Goal: Navigation & Orientation: Understand site structure

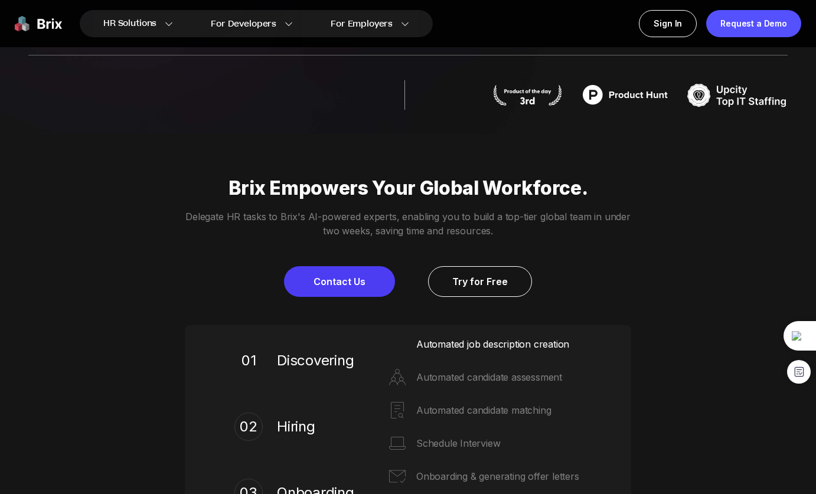
scroll to position [360, 0]
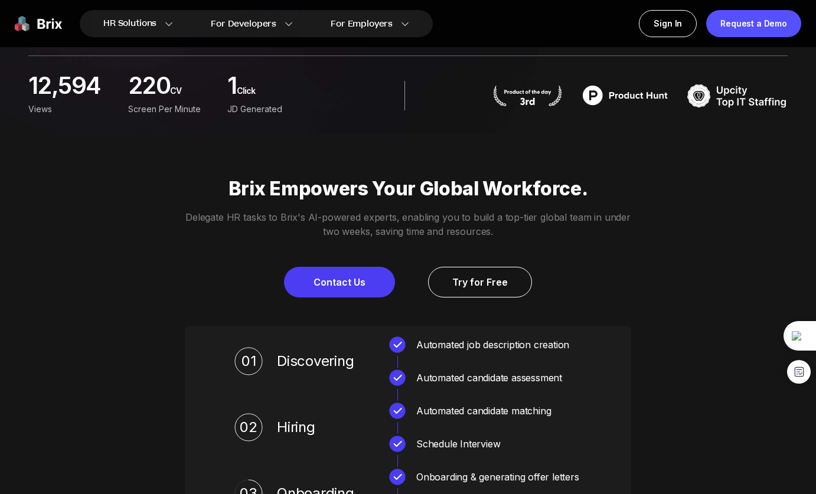
click at [701, 242] on div "Brix Empowers Your Global Workforce. Delegate HR tasks to Brix's AI-powered exp…" at bounding box center [408, 237] width 816 height 120
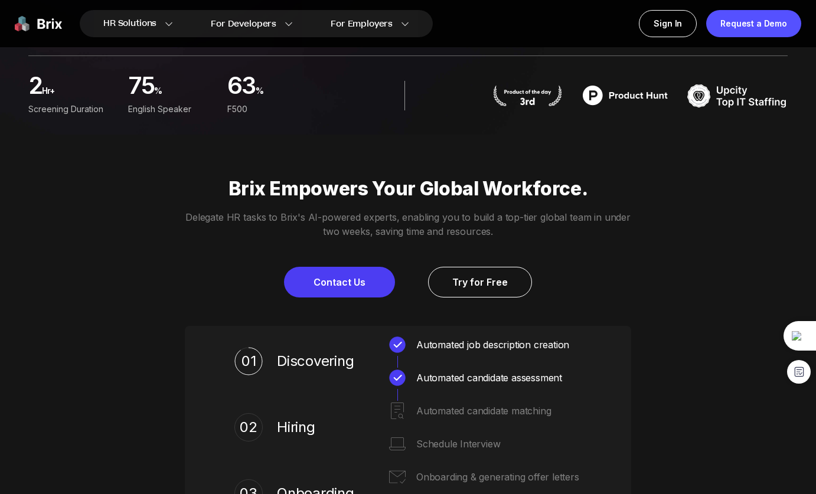
scroll to position [0, 0]
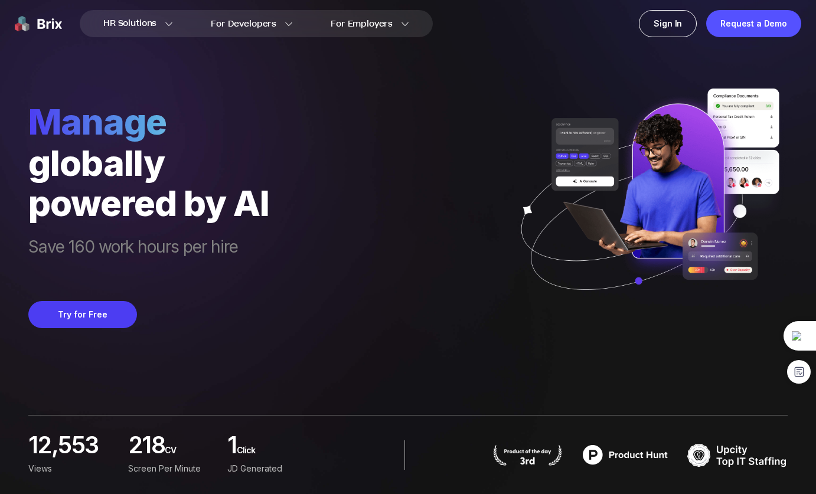
click at [692, 361] on div "manage globally powered by AI Save 160 work hours per hire Try for Free 12,553 …" at bounding box center [407, 247] width 759 height 494
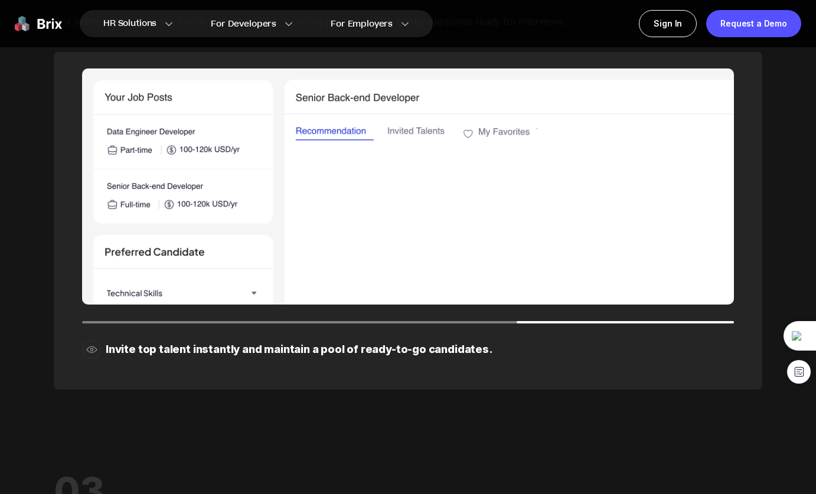
scroll to position [1515, 0]
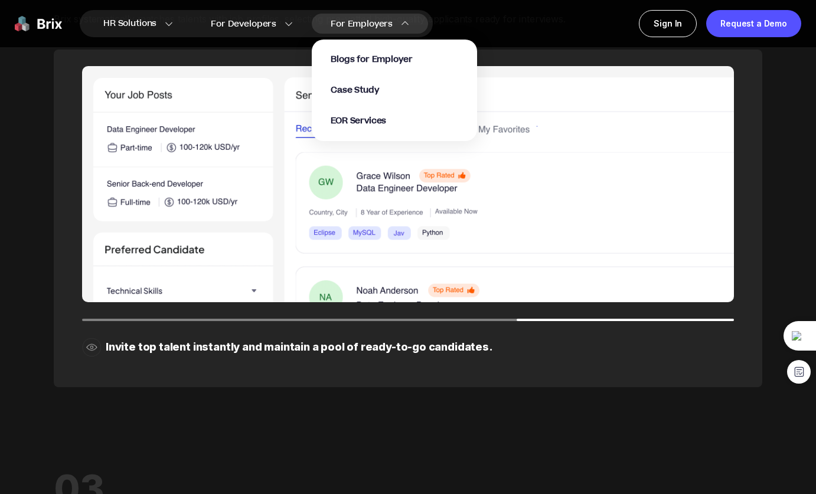
click at [401, 23] on img at bounding box center [405, 23] width 8 height 8
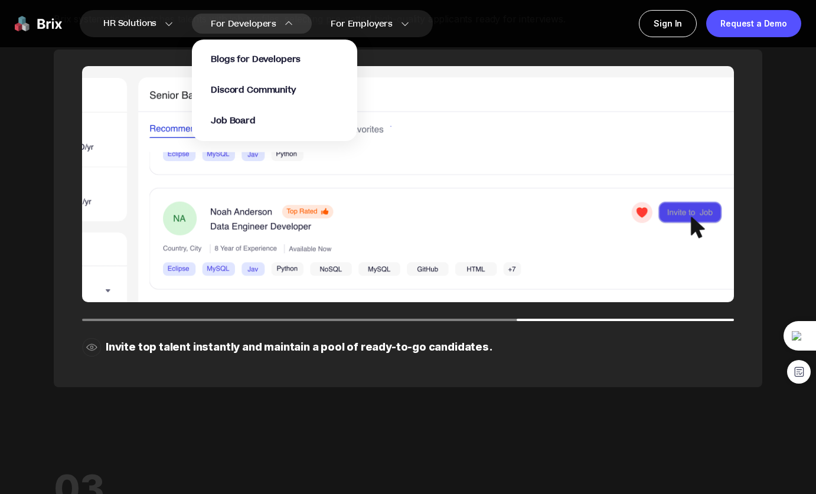
click at [247, 22] on span "For Developers" at bounding box center [244, 24] width 66 height 12
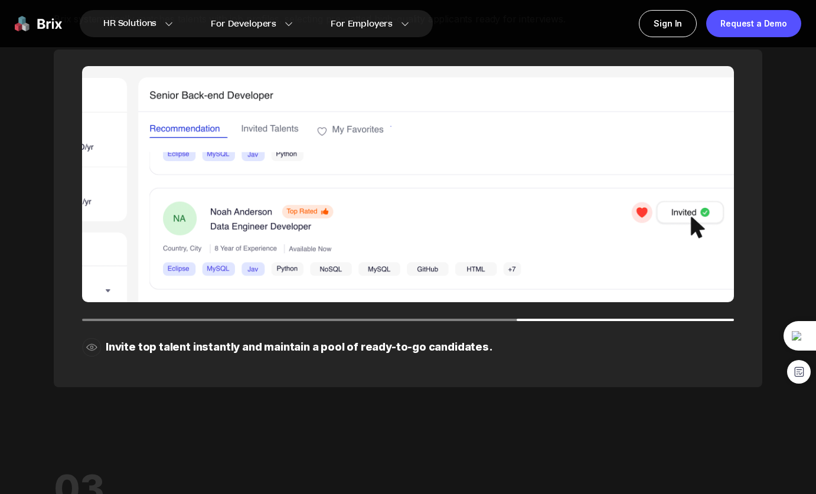
click at [44, 27] on img at bounding box center [38, 23] width 47 height 27
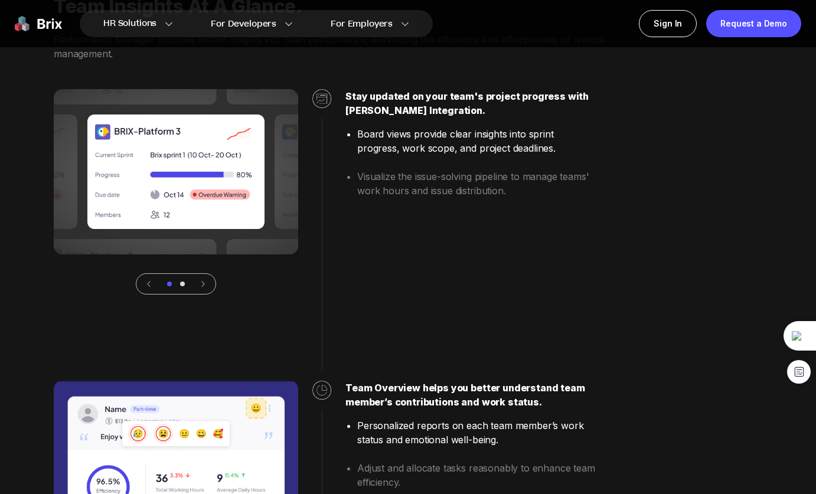
scroll to position [2620, 0]
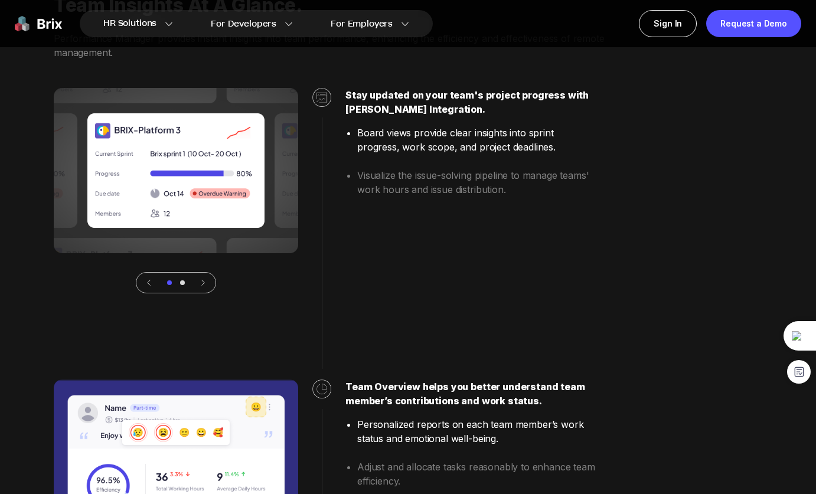
click at [182, 284] on div at bounding box center [182, 282] width 5 height 5
click at [203, 282] on icon at bounding box center [203, 283] width 8 height 8
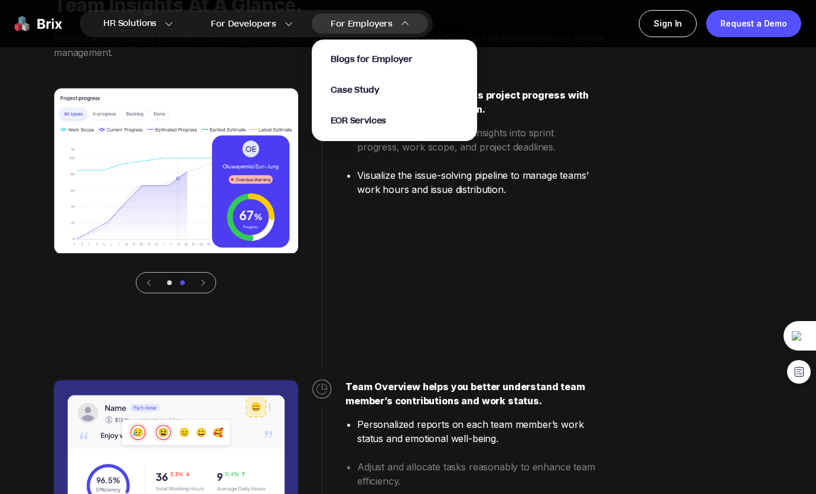
click at [395, 21] on div "For Employers Blogs for Employer Case Study EOR Services" at bounding box center [370, 24] width 116 height 20
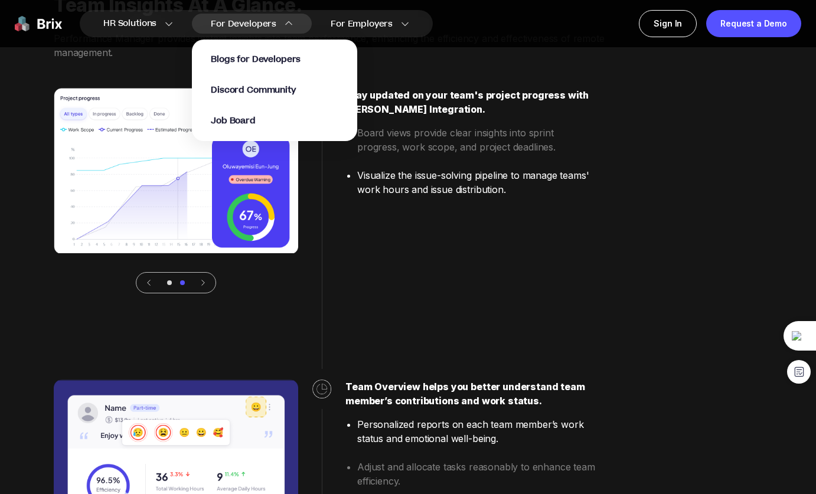
click at [250, 15] on div "For Developers Blogs for Developers Discord Community Job Board" at bounding box center [252, 24] width 120 height 20
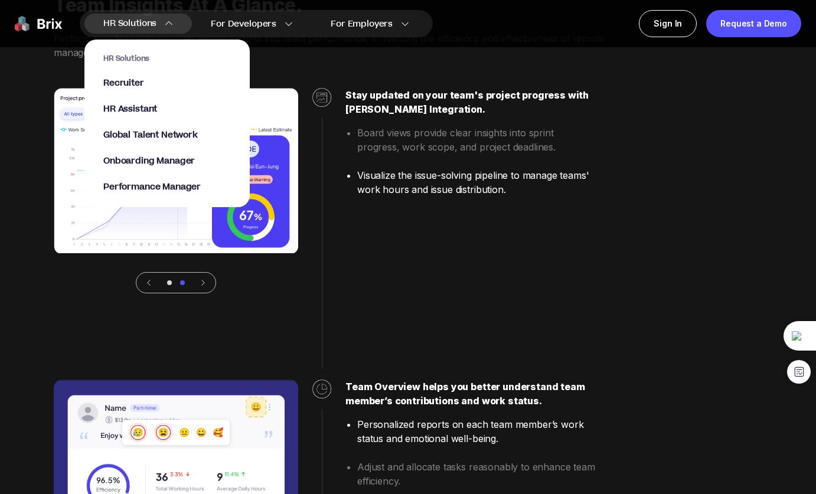
click at [158, 26] on div "HR Solutions HR Solutions Recruiter HR Assistant Global Talent Network Onboardi…" at bounding box center [137, 24] width 107 height 20
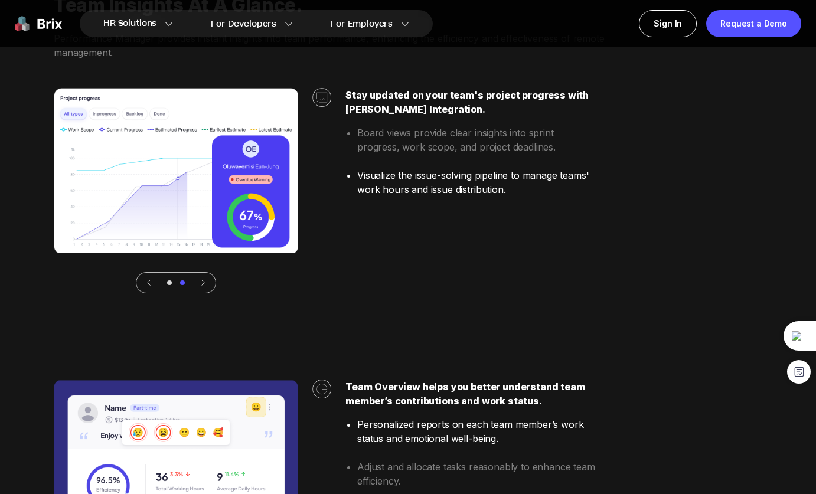
click at [83, 299] on div "Stay updated on your team's project progress with [PERSON_NAME] Integration. Bo…" at bounding box center [408, 482] width 708 height 789
click at [200, 282] on icon at bounding box center [203, 283] width 8 height 8
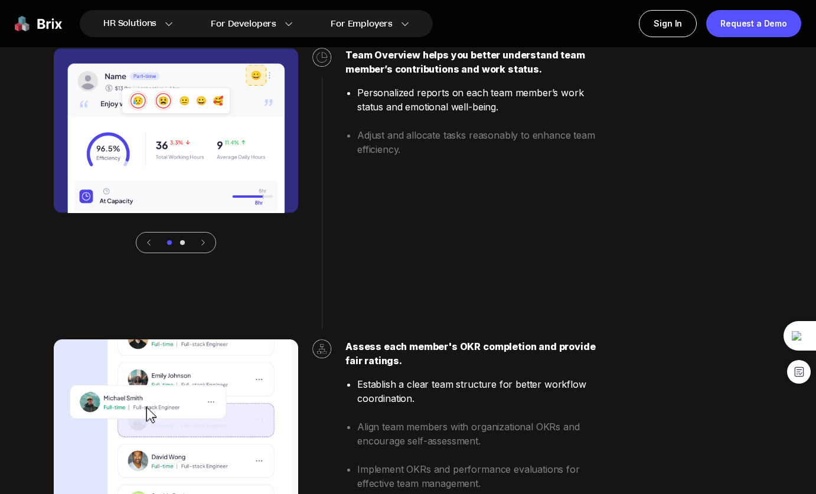
scroll to position [2954, 0]
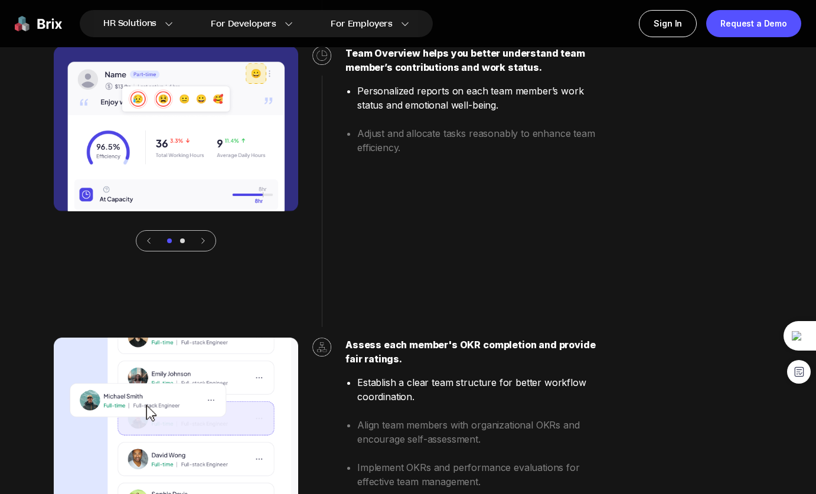
click at [180, 240] on div at bounding box center [182, 241] width 5 height 5
click at [181, 240] on div at bounding box center [182, 241] width 5 height 5
click at [204, 241] on icon at bounding box center [203, 240] width 2 height 5
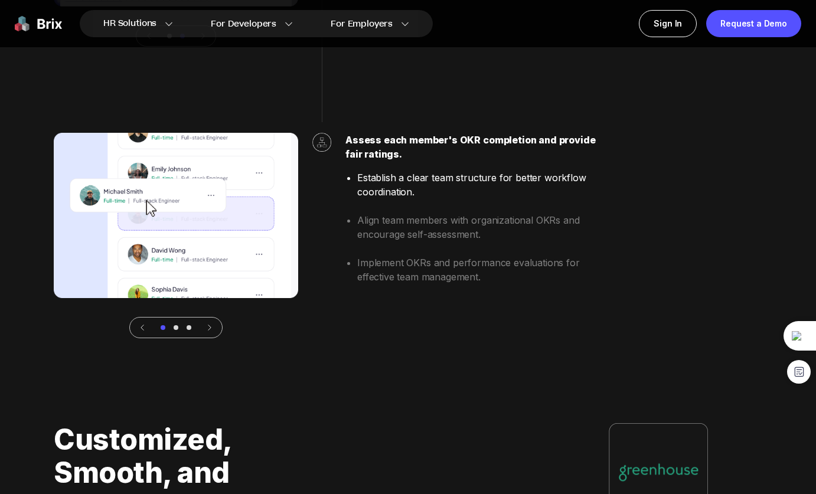
scroll to position [3159, 0]
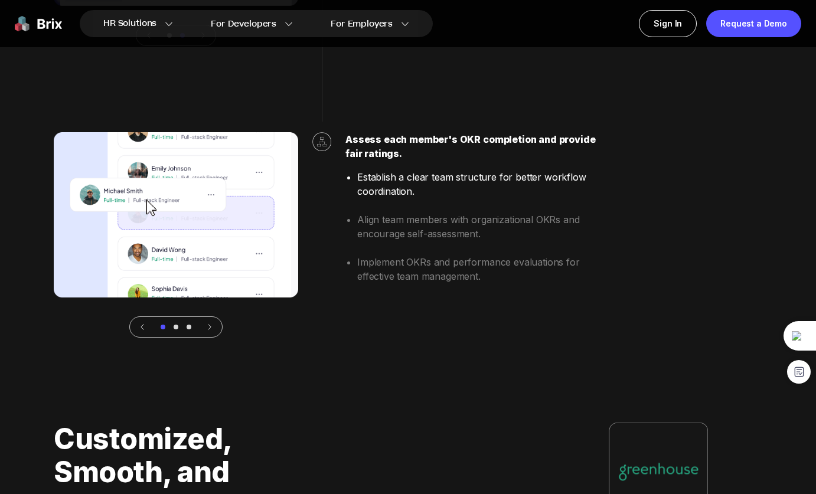
click at [207, 326] on icon at bounding box center [209, 327] width 8 height 8
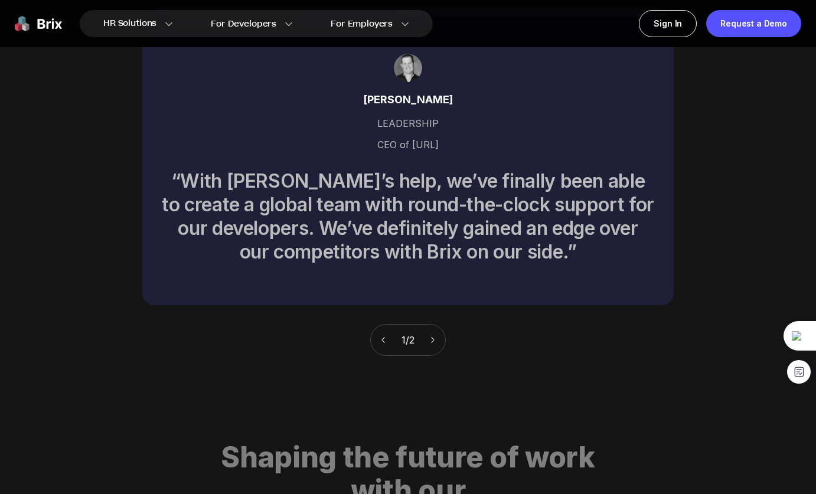
scroll to position [4231, 0]
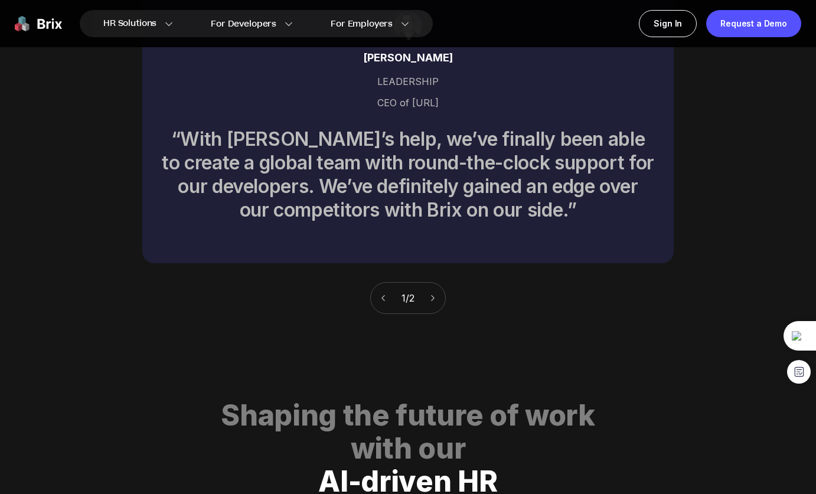
click at [435, 294] on icon at bounding box center [433, 298] width 8 height 8
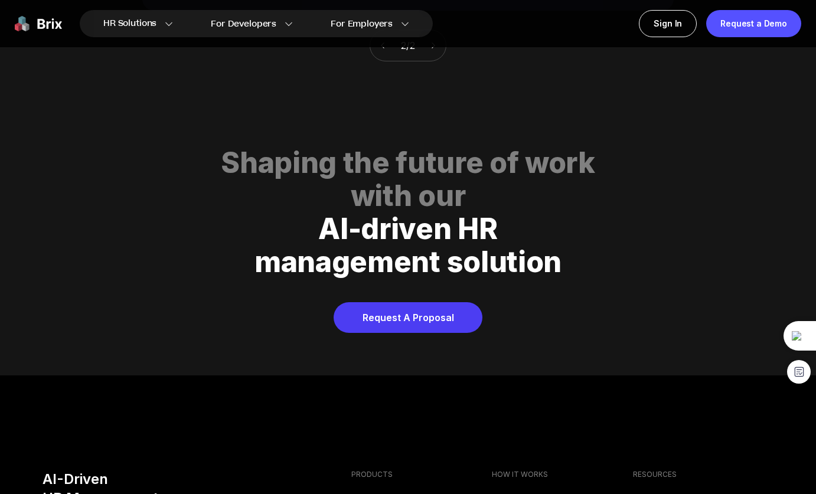
scroll to position [4500, 0]
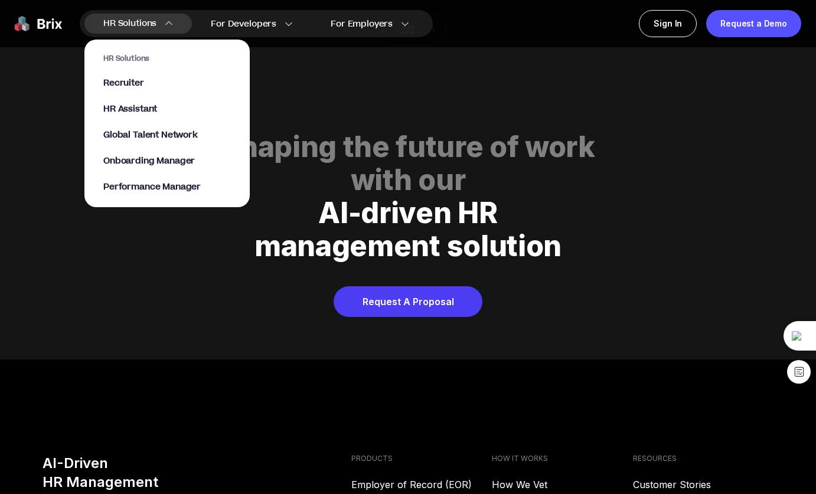
click at [139, 38] on section "HR Solutions Recruiter HR Assistant Global Talent Network Onboarding Manager Pe…" at bounding box center [166, 117] width 165 height 179
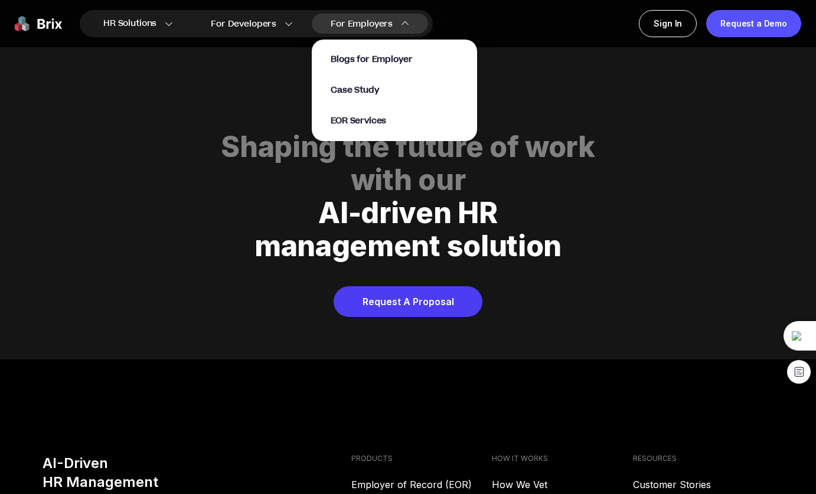
click at [354, 70] on div "Blogs for Employer Case Study EOR Services" at bounding box center [395, 90] width 128 height 73
click at [334, 18] on span "For Employers" at bounding box center [362, 24] width 62 height 12
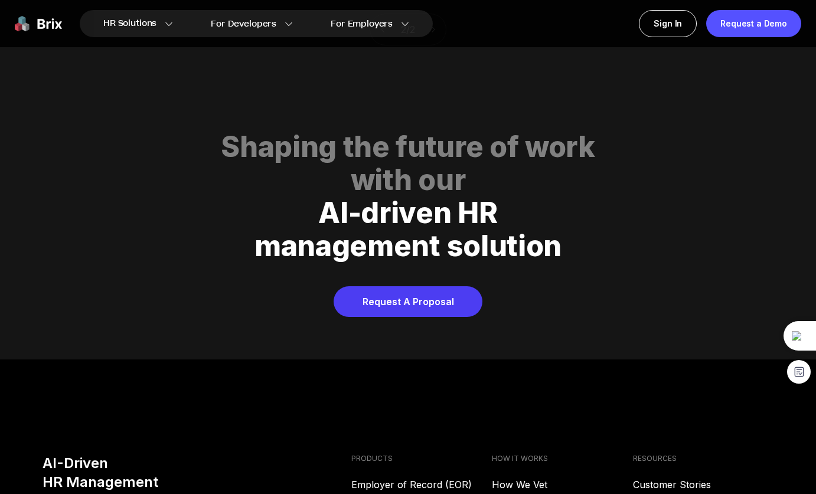
click at [57, 45] on div "HR Solutions HR Solutions Recruiter HR Assistant Global Talent Network Onboardi…" at bounding box center [408, 23] width 816 height 47
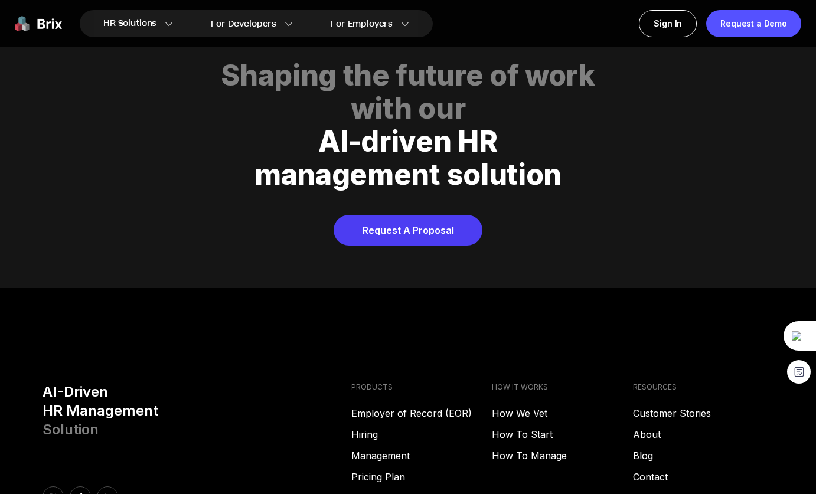
scroll to position [4762, 0]
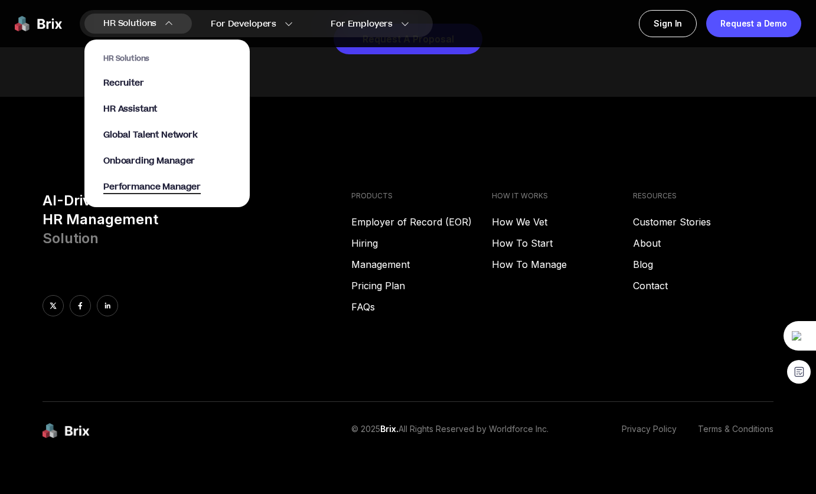
click at [183, 186] on span "Performance Manager" at bounding box center [151, 188] width 97 height 14
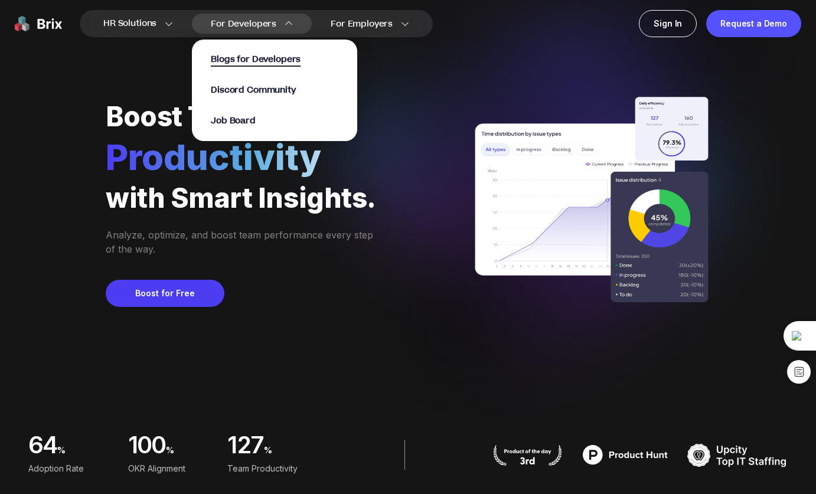
click at [269, 65] on span "Blogs for Developers" at bounding box center [256, 60] width 90 height 14
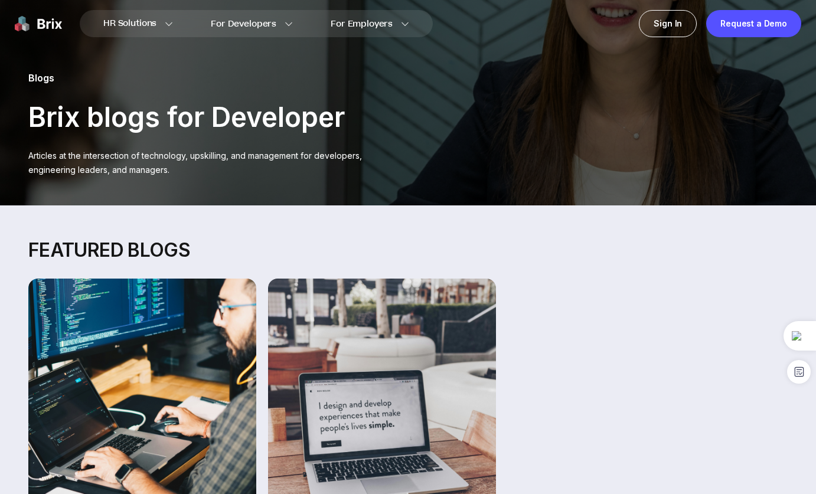
click at [39, 27] on img at bounding box center [38, 23] width 47 height 27
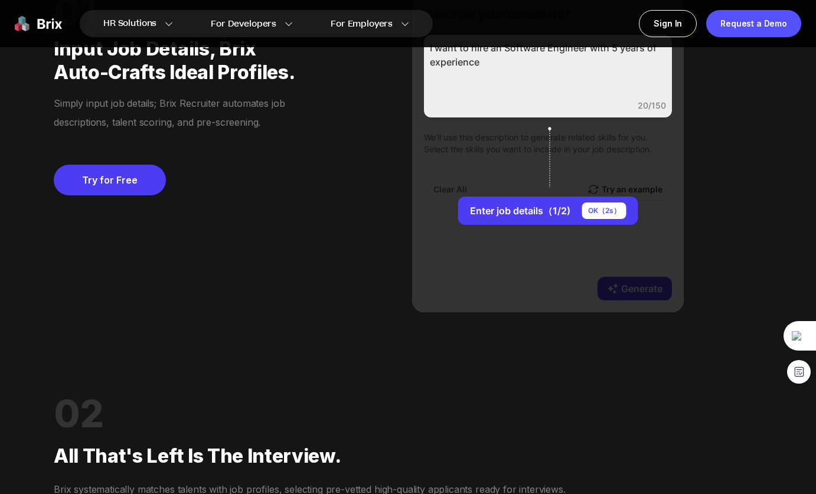
scroll to position [1058, 0]
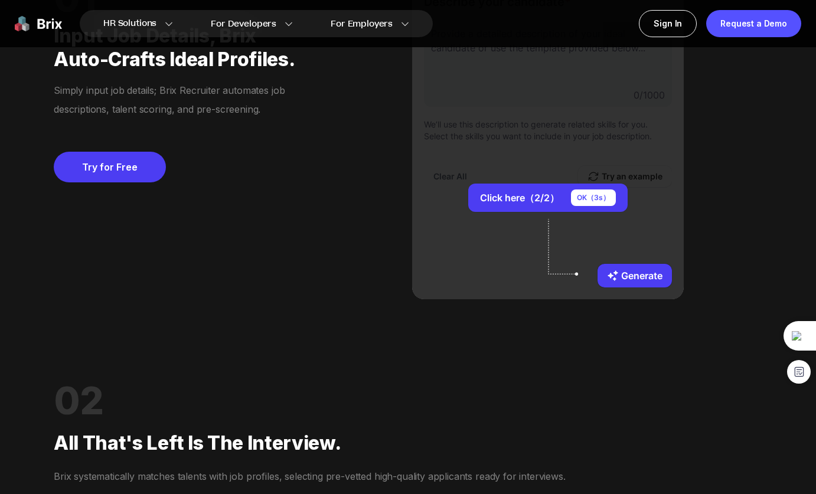
click at [594, 197] on div "OK（ 3 s）" at bounding box center [593, 198] width 45 height 17
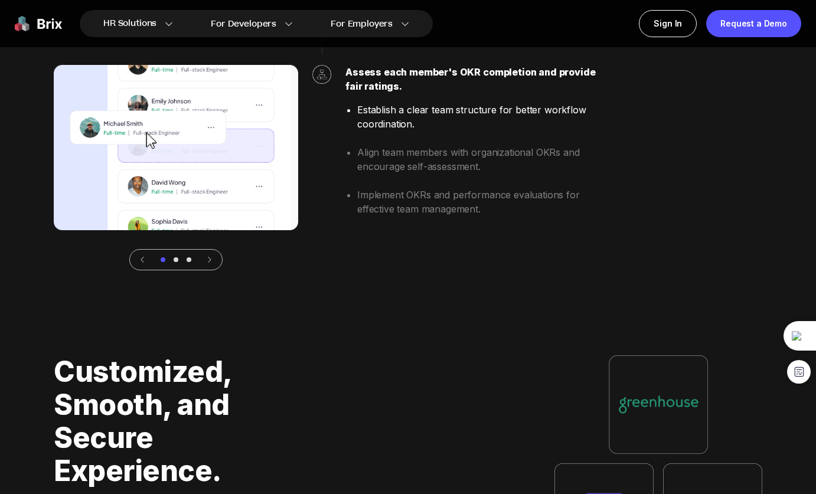
scroll to position [3265, 0]
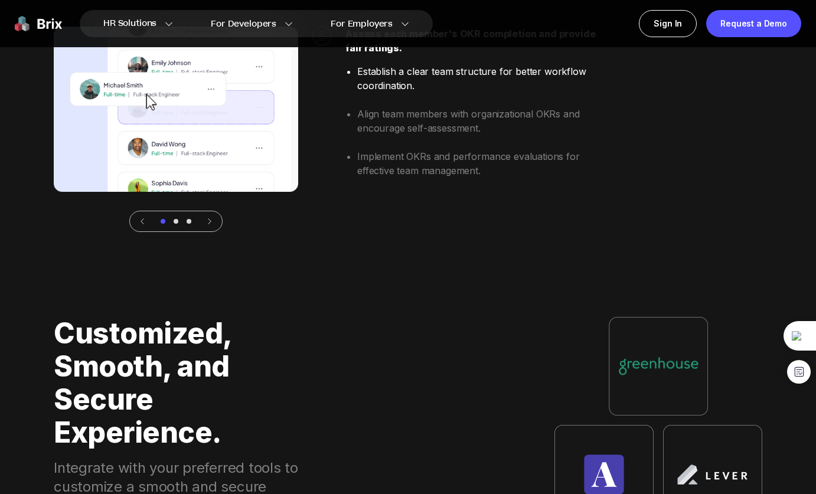
click at [177, 221] on div at bounding box center [176, 221] width 5 height 5
click at [208, 221] on icon at bounding box center [209, 221] width 8 height 8
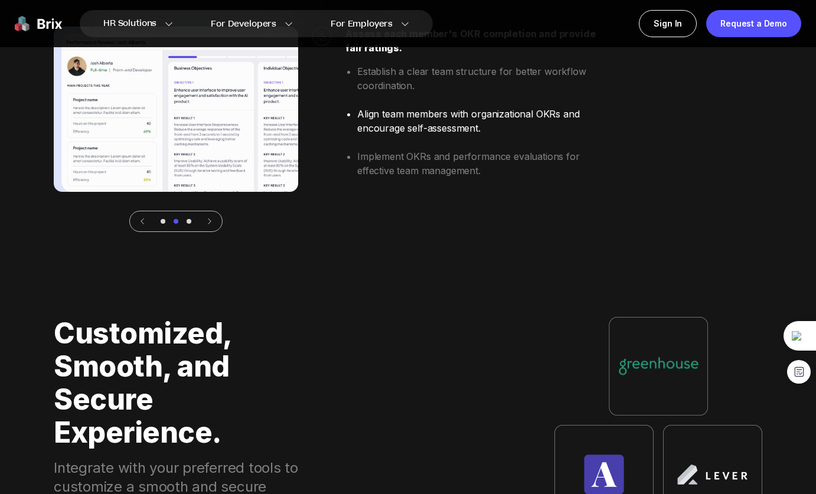
click at [208, 221] on icon at bounding box center [209, 221] width 8 height 8
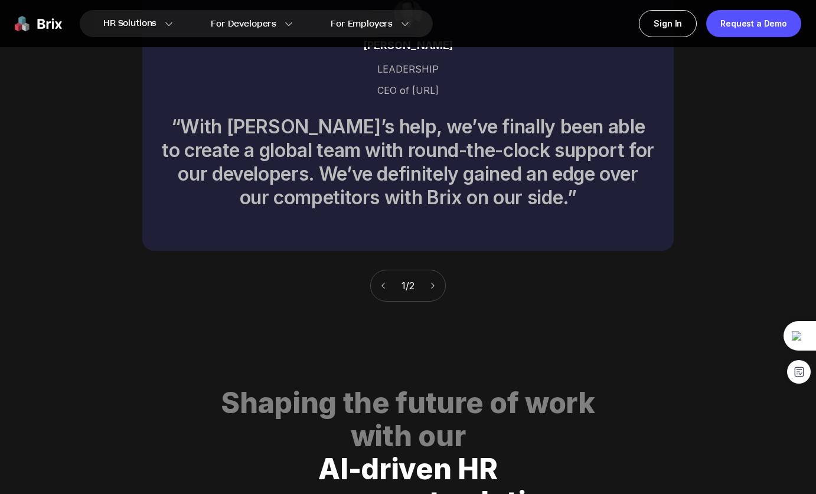
scroll to position [4252, 0]
